Goal: Navigation & Orientation: Find specific page/section

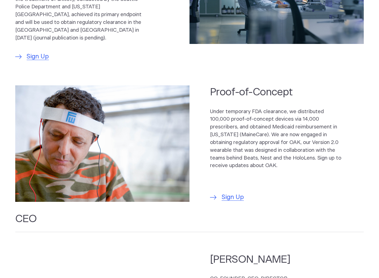
scroll to position [342, 0]
click at [230, 193] on span "Sign Up" at bounding box center [233, 197] width 22 height 9
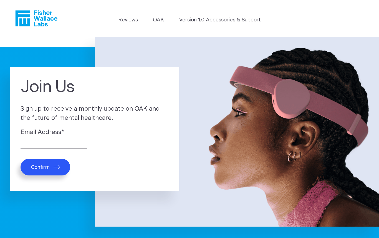
click at [228, 24] on link "Version 1.0 Accessories & Support" at bounding box center [220, 20] width 82 height 8
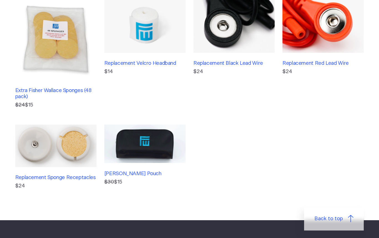
scroll to position [144, 0]
click at [346, 214] on link "Back to top" at bounding box center [334, 218] width 60 height 23
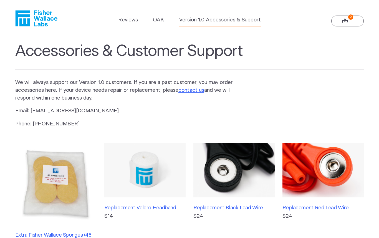
click at [163, 21] on link "OAK" at bounding box center [158, 20] width 11 height 8
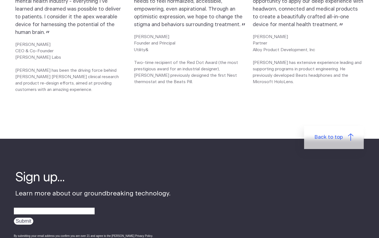
scroll to position [958, 0]
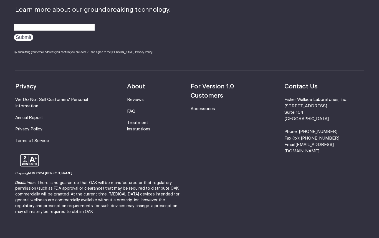
click at [141, 103] on ul "About Reviews FAQ Treatment instructions" at bounding box center [148, 118] width 43 height 72
click at [135, 109] on link "FAQ" at bounding box center [131, 111] width 8 height 4
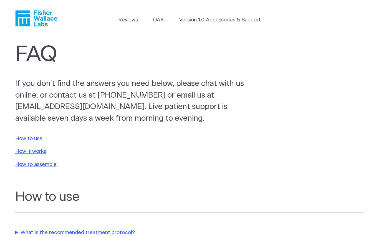
click at [214, 14] on header "Reviews [GEOGRAPHIC_DATA] Version 1.0 Accessories & Support" at bounding box center [189, 18] width 379 height 37
click at [32, 22] on icon "Fisher Wallace" at bounding box center [36, 18] width 42 height 16
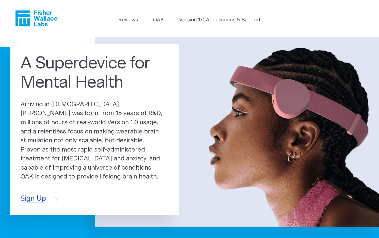
click at [29, 196] on span "Sign Up" at bounding box center [34, 198] width 26 height 11
